Goal: Information Seeking & Learning: Find specific fact

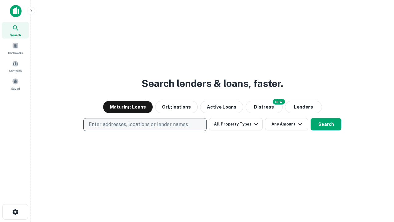
click at [145, 124] on p "Enter addresses, locations or lender names" at bounding box center [139, 124] width 100 height 7
type input "**********"
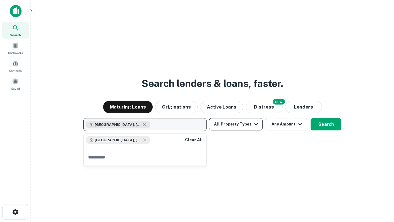
click at [236, 124] on button "All Property Types" at bounding box center [236, 124] width 54 height 12
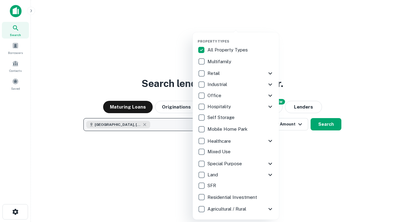
click at [241, 37] on button "button" at bounding box center [241, 37] width 86 height 0
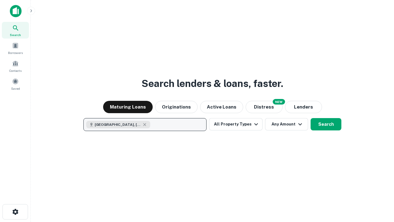
scroll to position [10, 0]
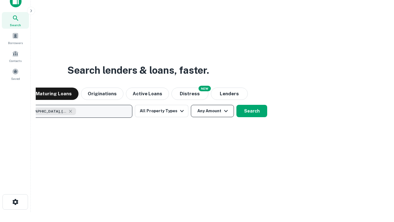
click at [191, 105] on button "Any Amount" at bounding box center [212, 111] width 43 height 12
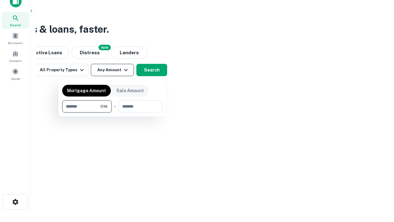
type input "*******"
click at [112, 112] on button "button" at bounding box center [112, 112] width 100 height 0
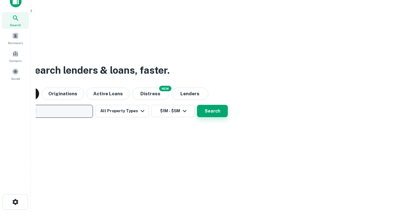
click at [197, 105] on button "Search" at bounding box center [212, 111] width 31 height 12
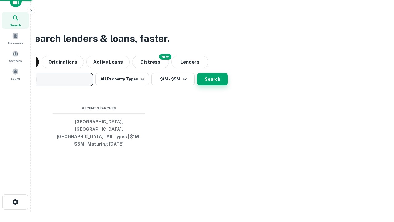
scroll to position [20, 174]
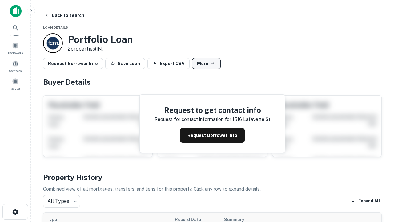
click at [206, 63] on button "More" at bounding box center [206, 63] width 29 height 11
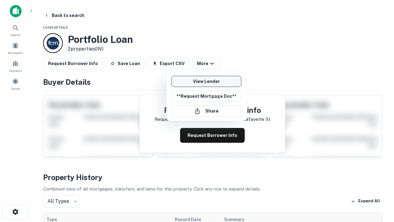
click at [206, 81] on link "View Lender" at bounding box center [207, 81] width 70 height 11
